Goal: Information Seeking & Learning: Learn about a topic

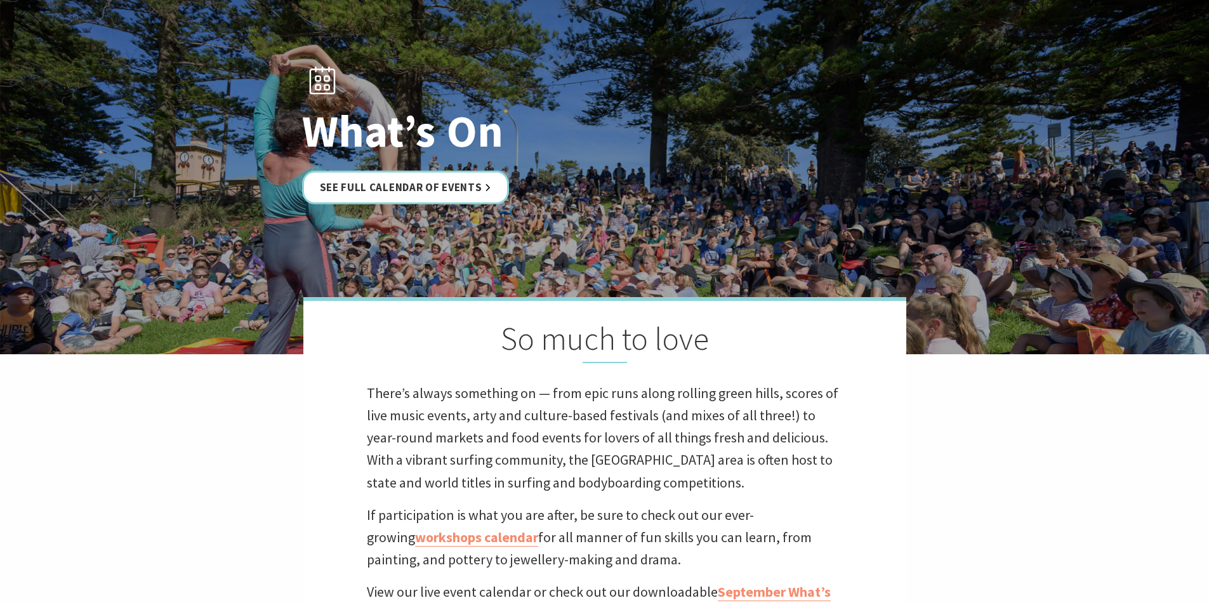
scroll to position [254, 0]
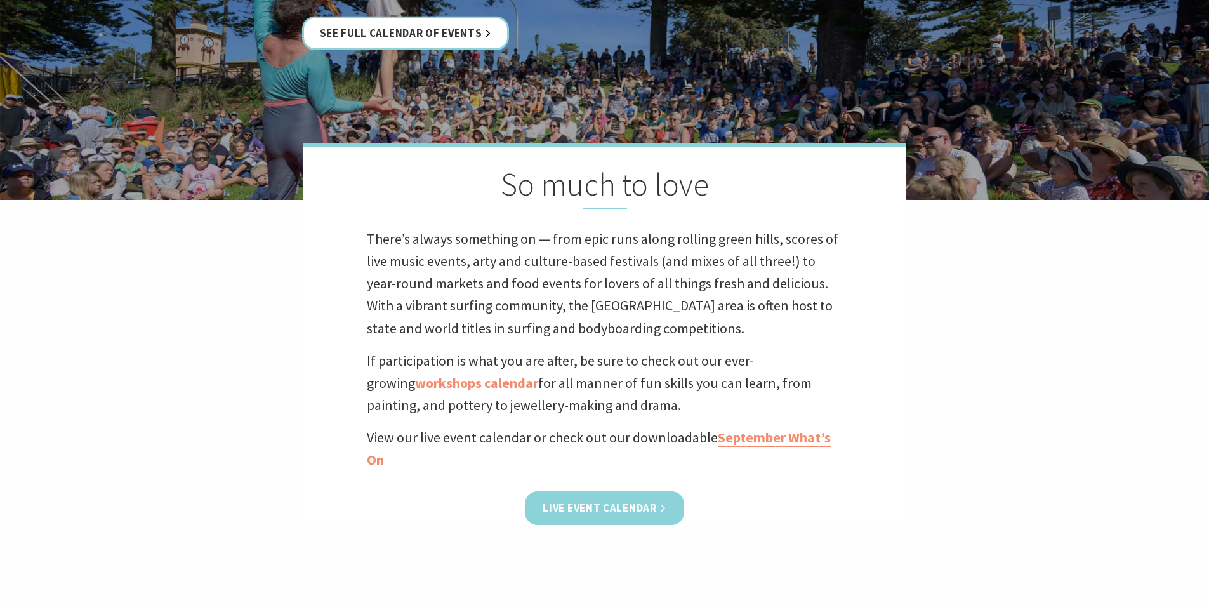
click at [600, 512] on link "Live Event Calendar" at bounding box center [604, 508] width 159 height 34
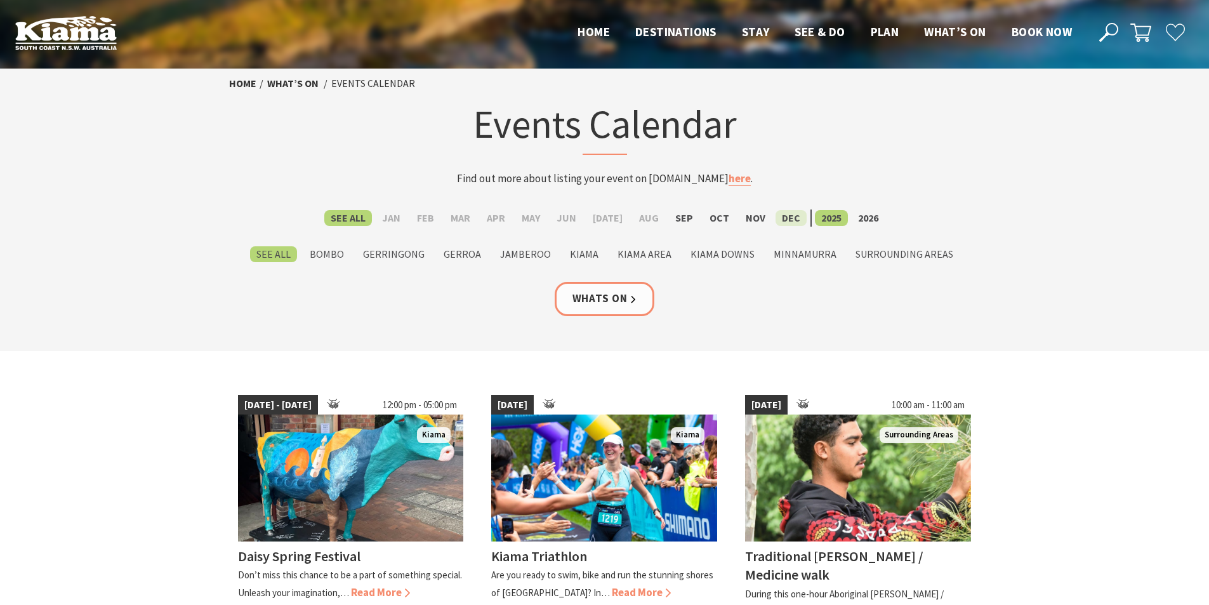
click at [784, 217] on label "Dec" at bounding box center [791, 218] width 31 height 16
click at [0, 0] on input "Dec" at bounding box center [0, 0] width 0 height 0
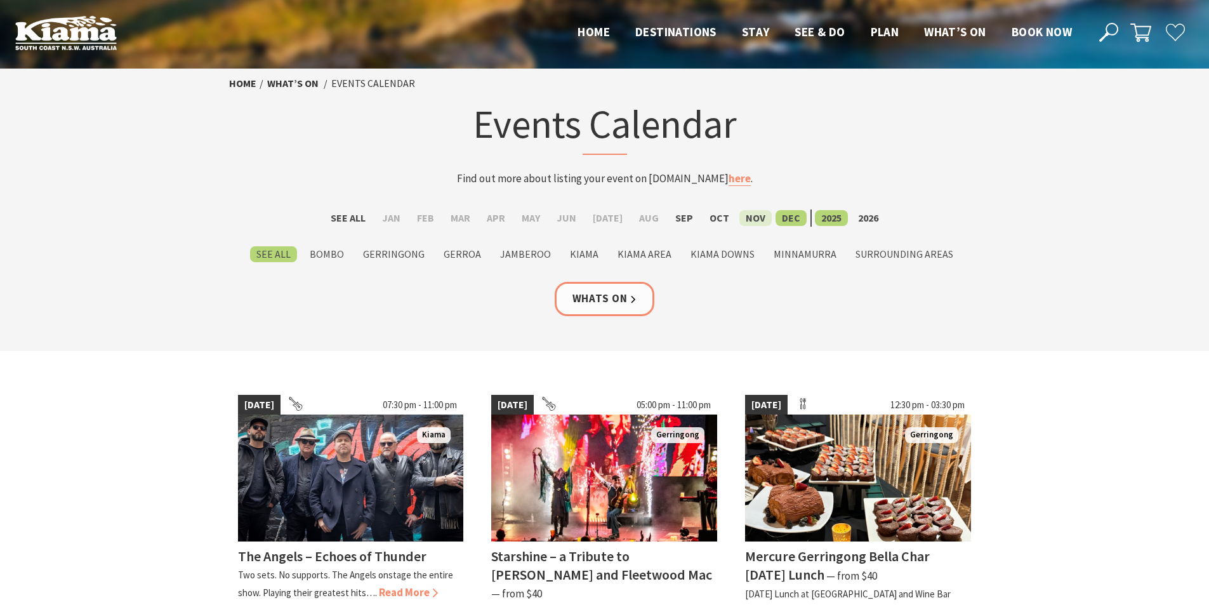
click at [740, 211] on label "Nov" at bounding box center [755, 218] width 32 height 16
click at [0, 0] on input "Nov" at bounding box center [0, 0] width 0 height 0
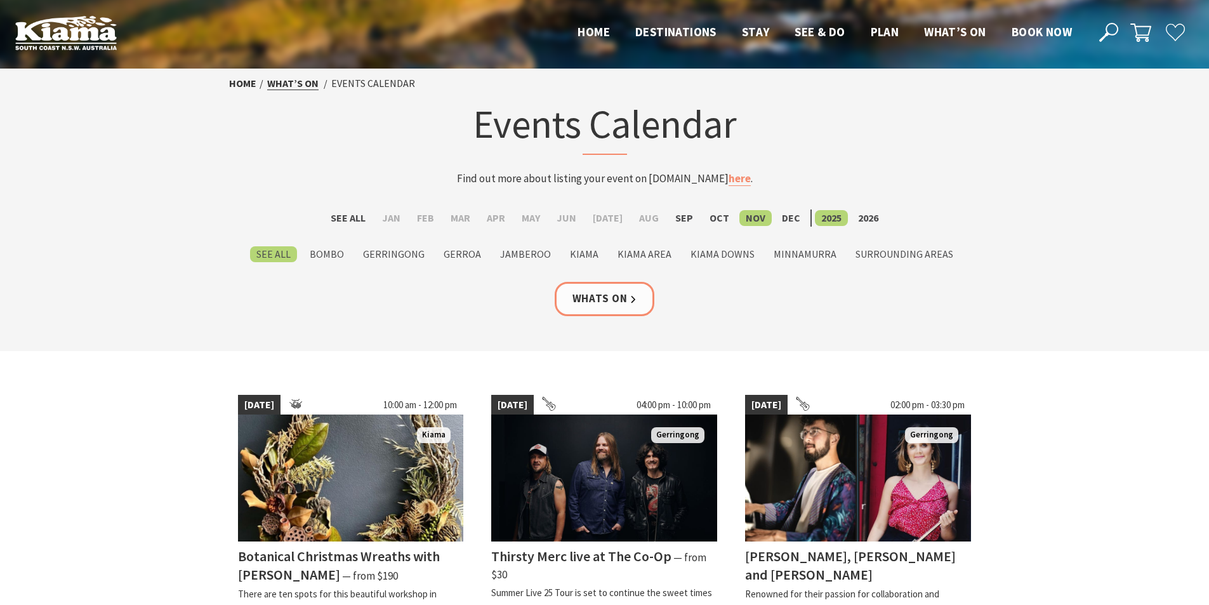
click at [291, 84] on link "What’s On" at bounding box center [292, 83] width 51 height 13
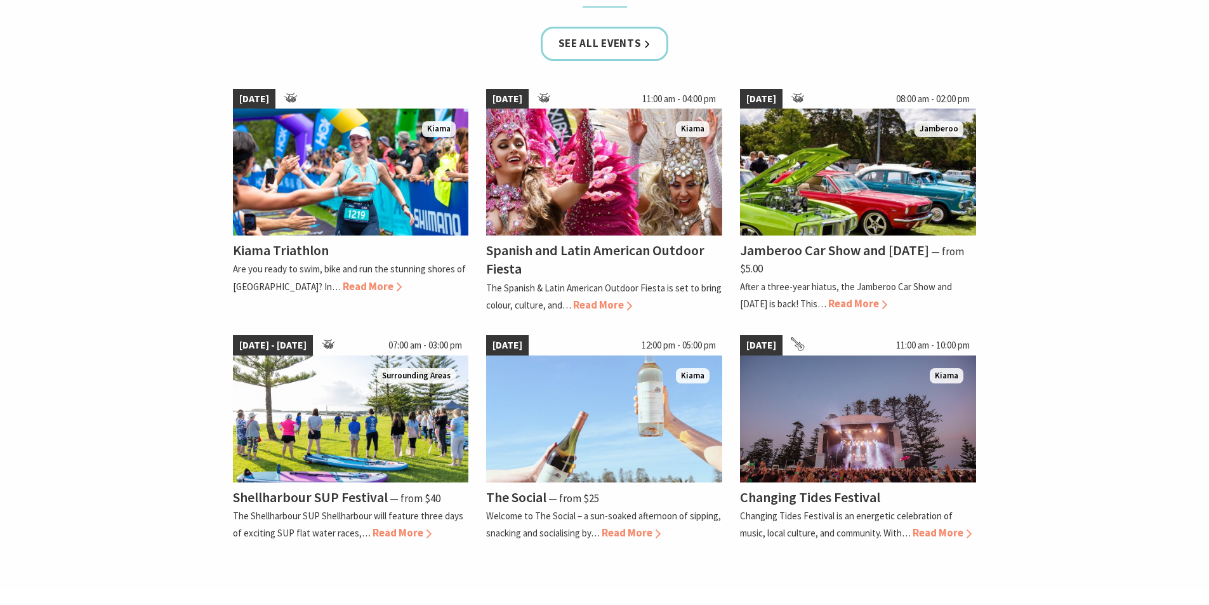
scroll to position [904, 0]
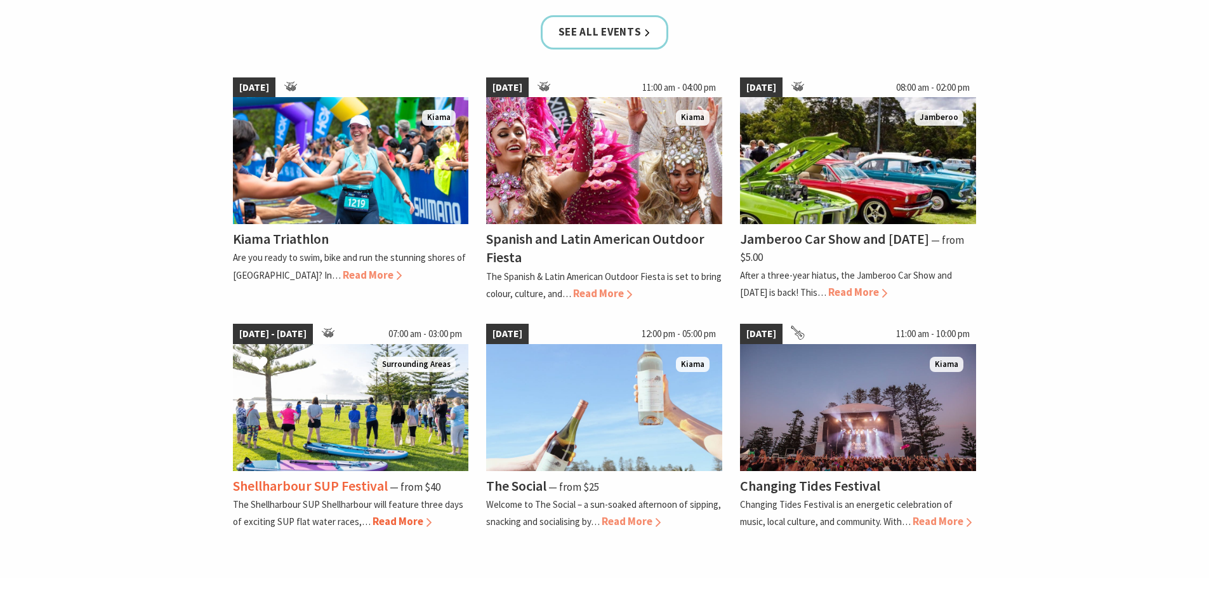
click at [386, 522] on span "Read More" at bounding box center [402, 521] width 59 height 14
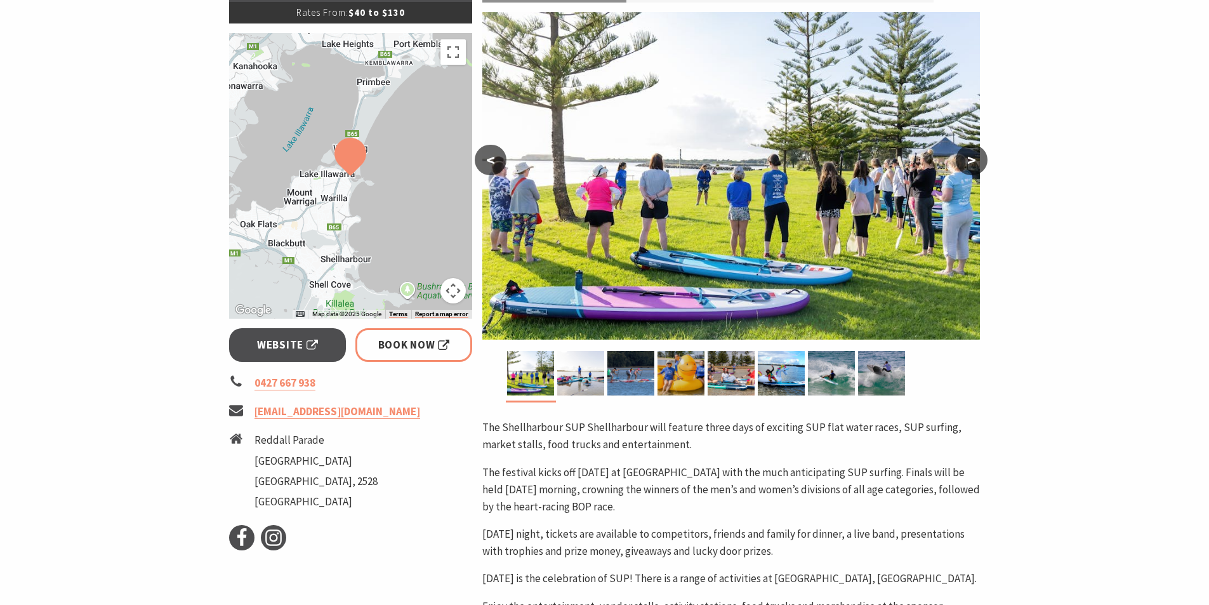
scroll to position [222, 0]
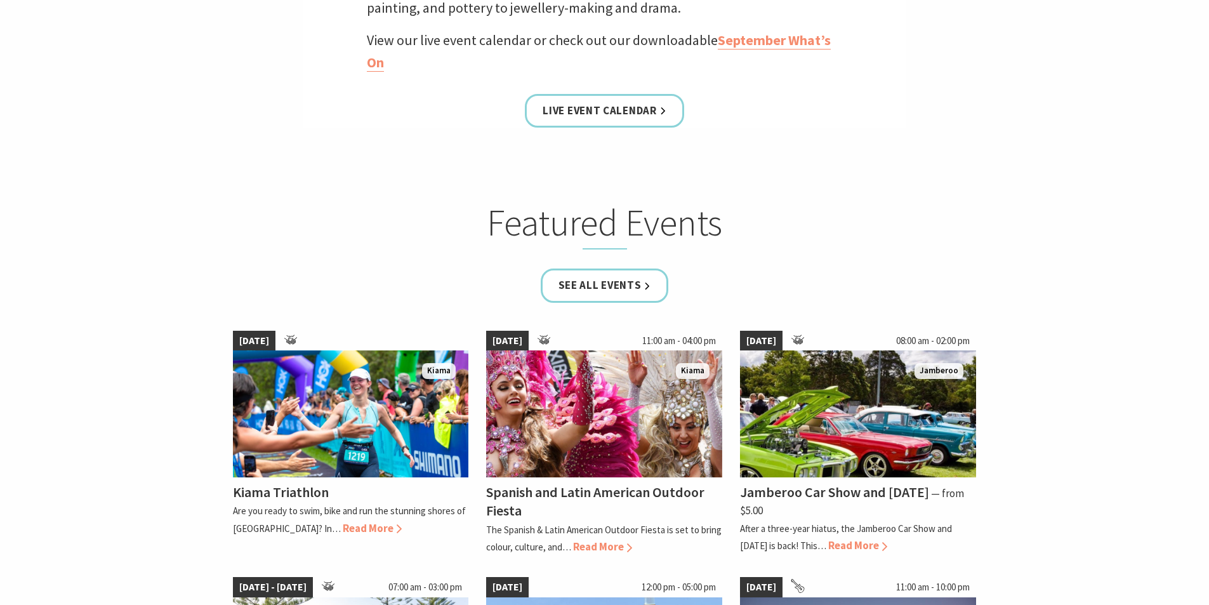
scroll to position [651, 0]
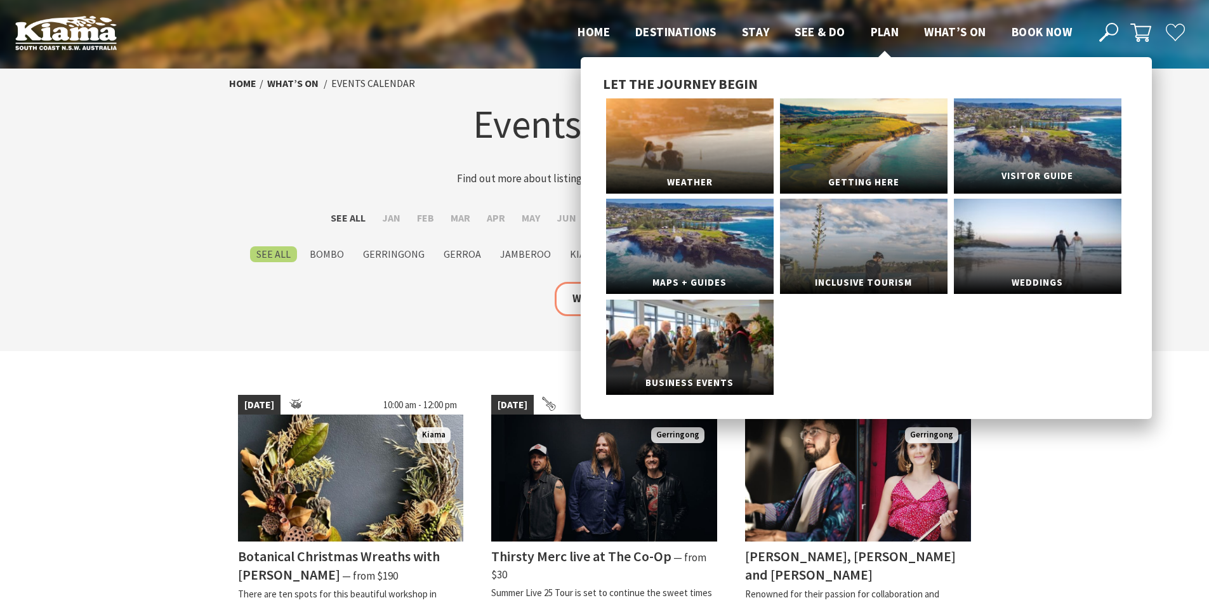
click at [1038, 173] on span "Visitor Guide" at bounding box center [1038, 175] width 168 height 23
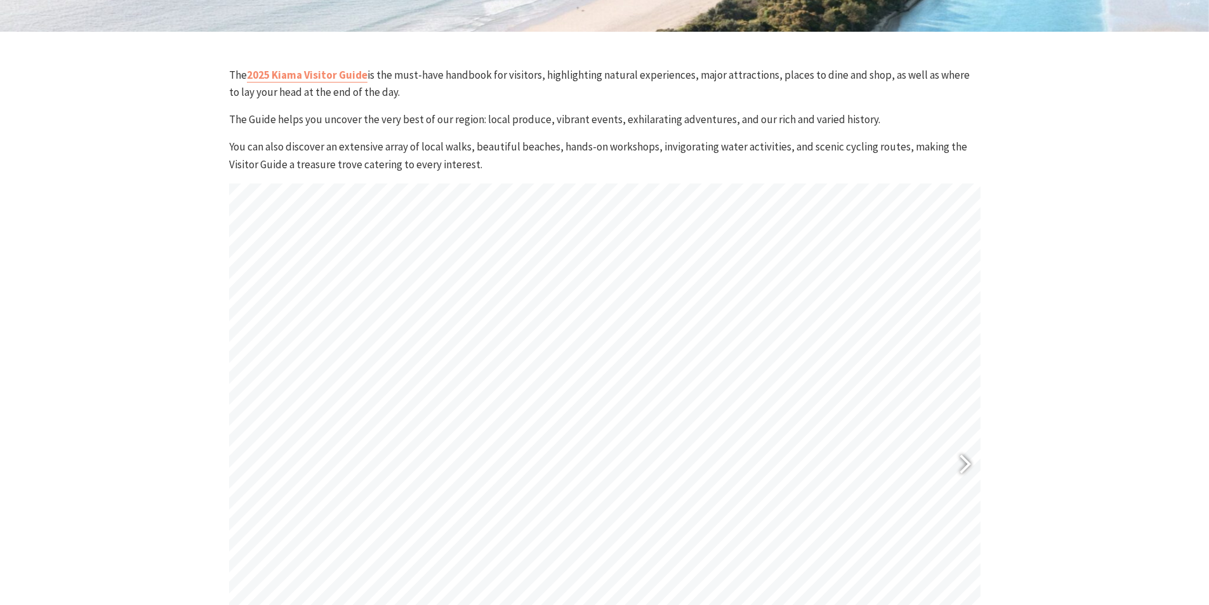
scroll to position [381, 0]
